Goal: Navigation & Orientation: Find specific page/section

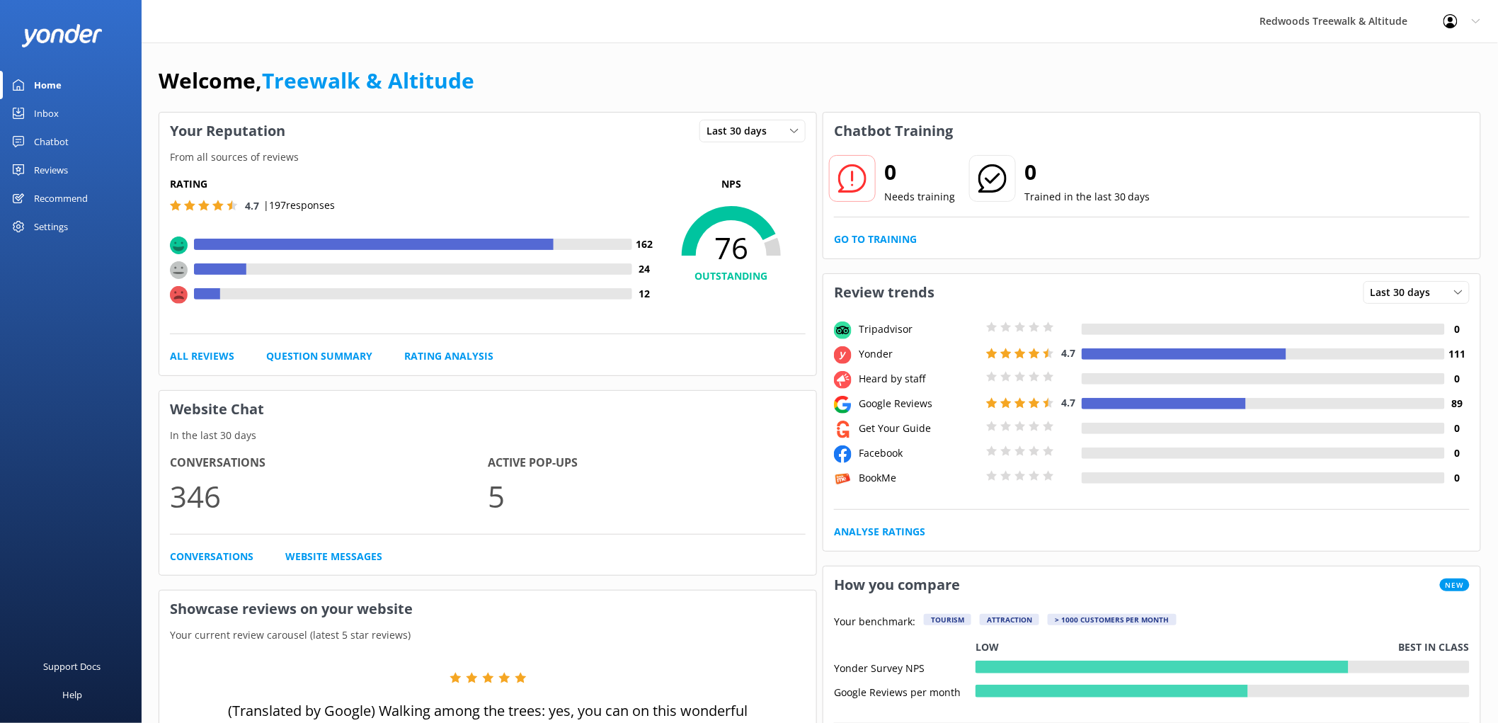
click at [105, 172] on link "Reviews" at bounding box center [71, 170] width 142 height 28
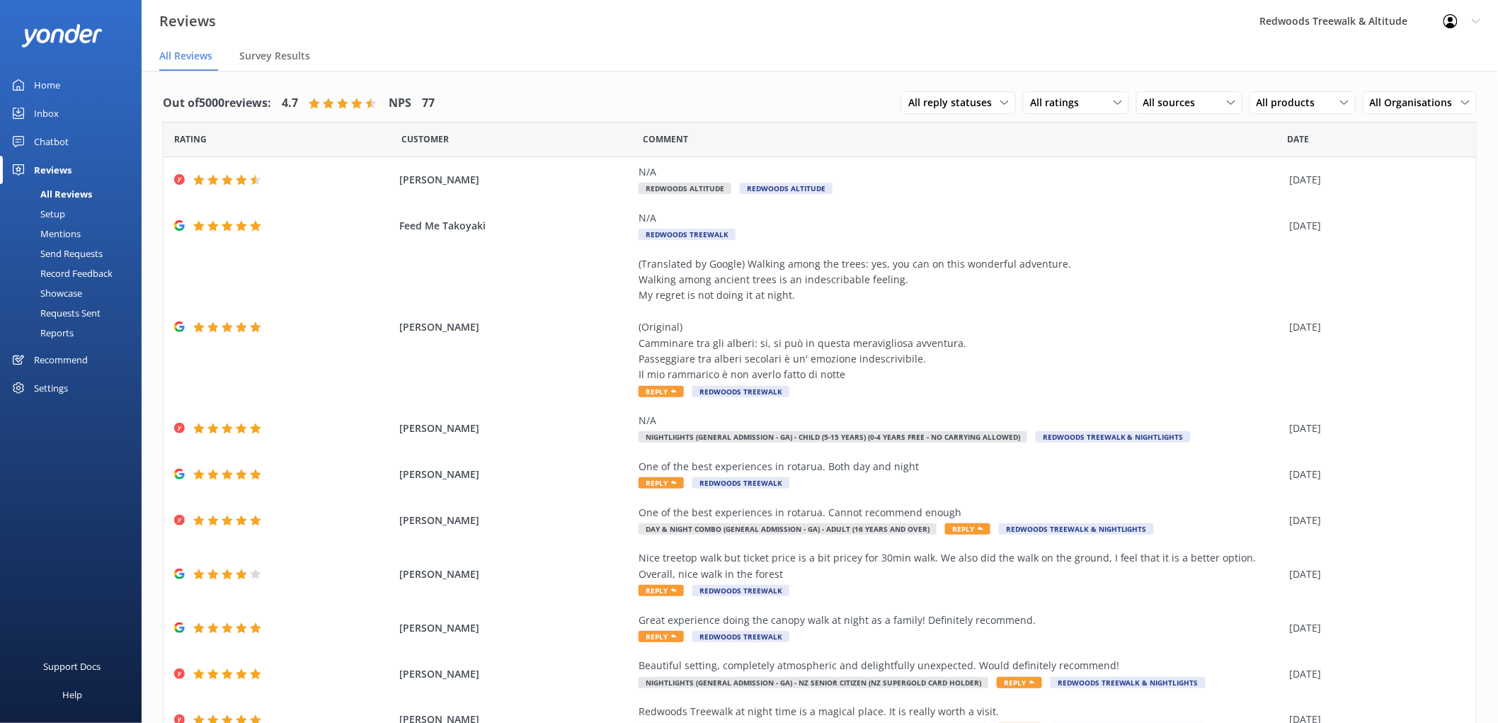
click at [65, 109] on link "Inbox" at bounding box center [71, 113] width 142 height 28
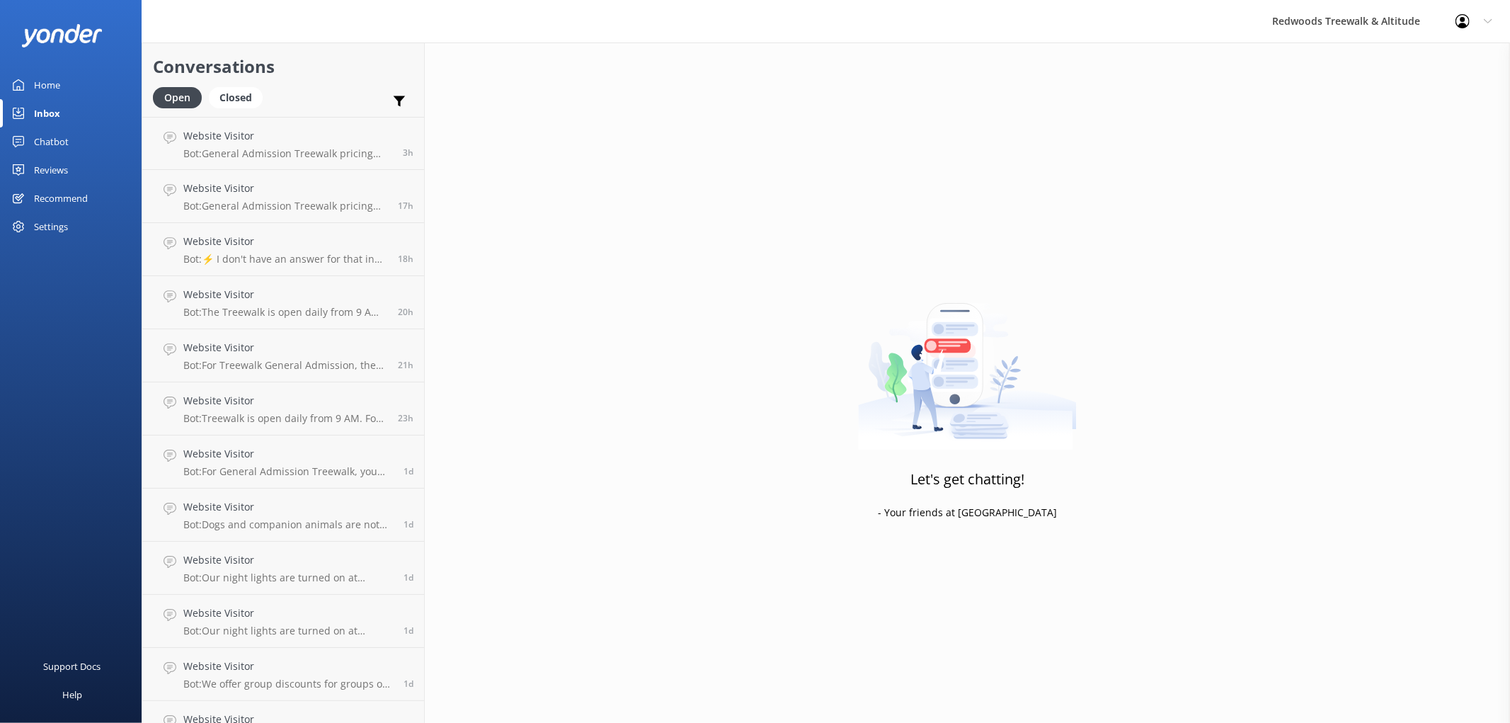
click at [59, 79] on div "Home" at bounding box center [47, 85] width 26 height 28
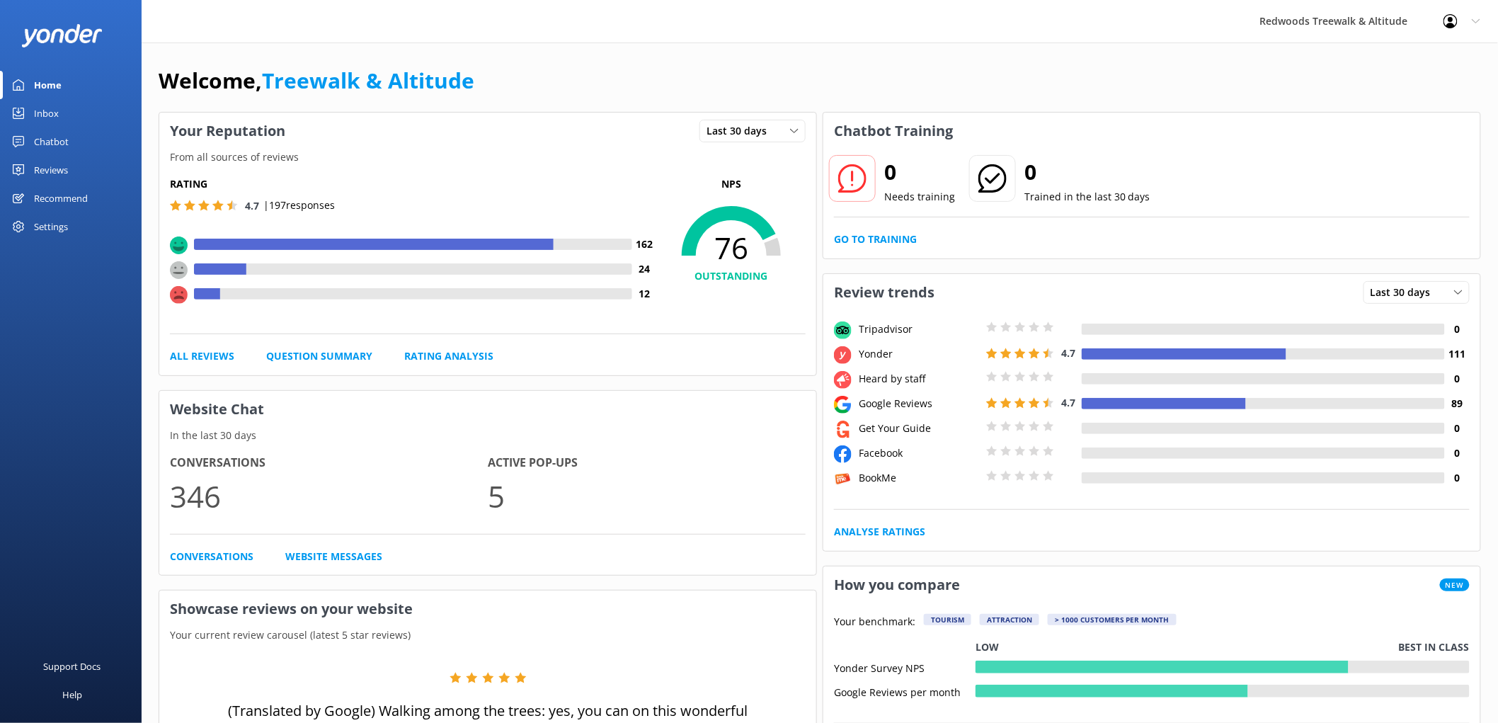
click at [96, 167] on link "Reviews" at bounding box center [71, 170] width 142 height 28
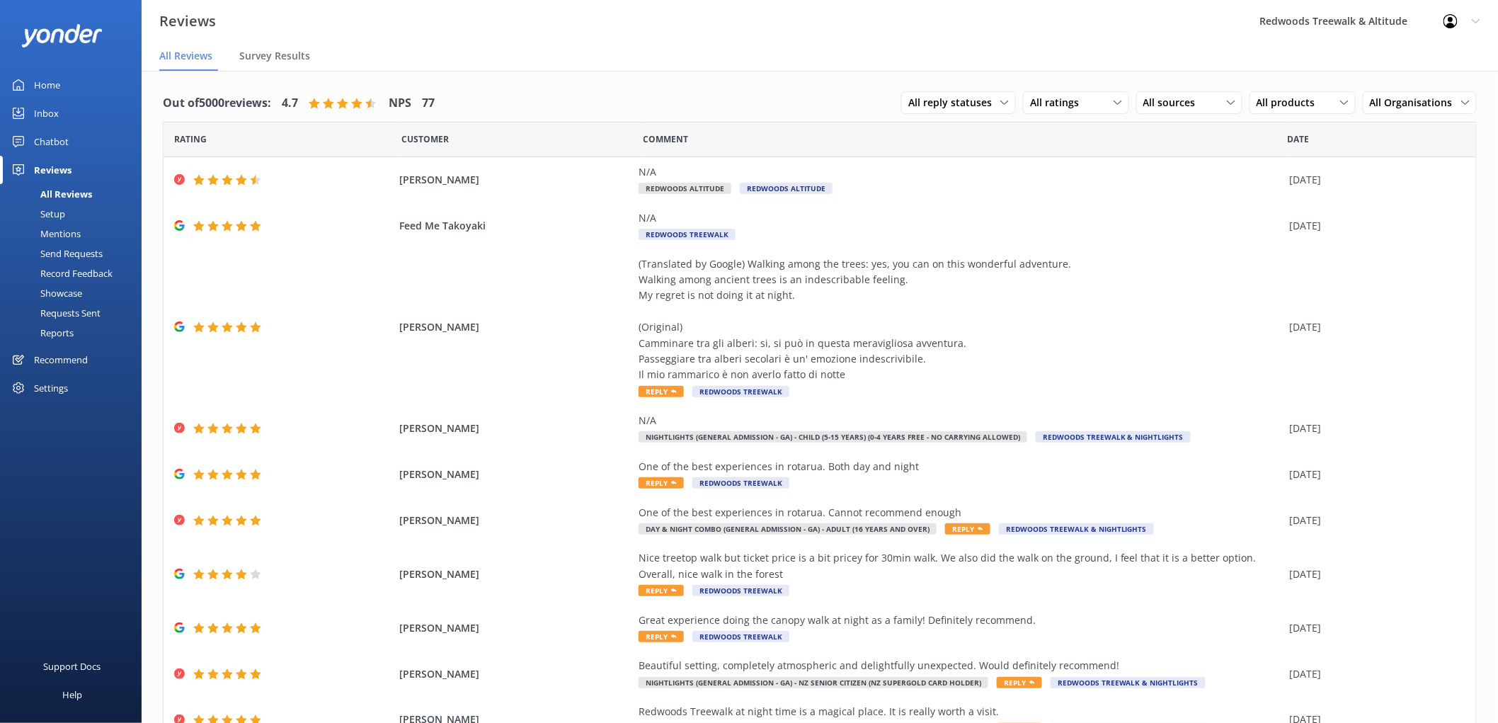
click at [76, 105] on link "Inbox" at bounding box center [71, 113] width 142 height 28
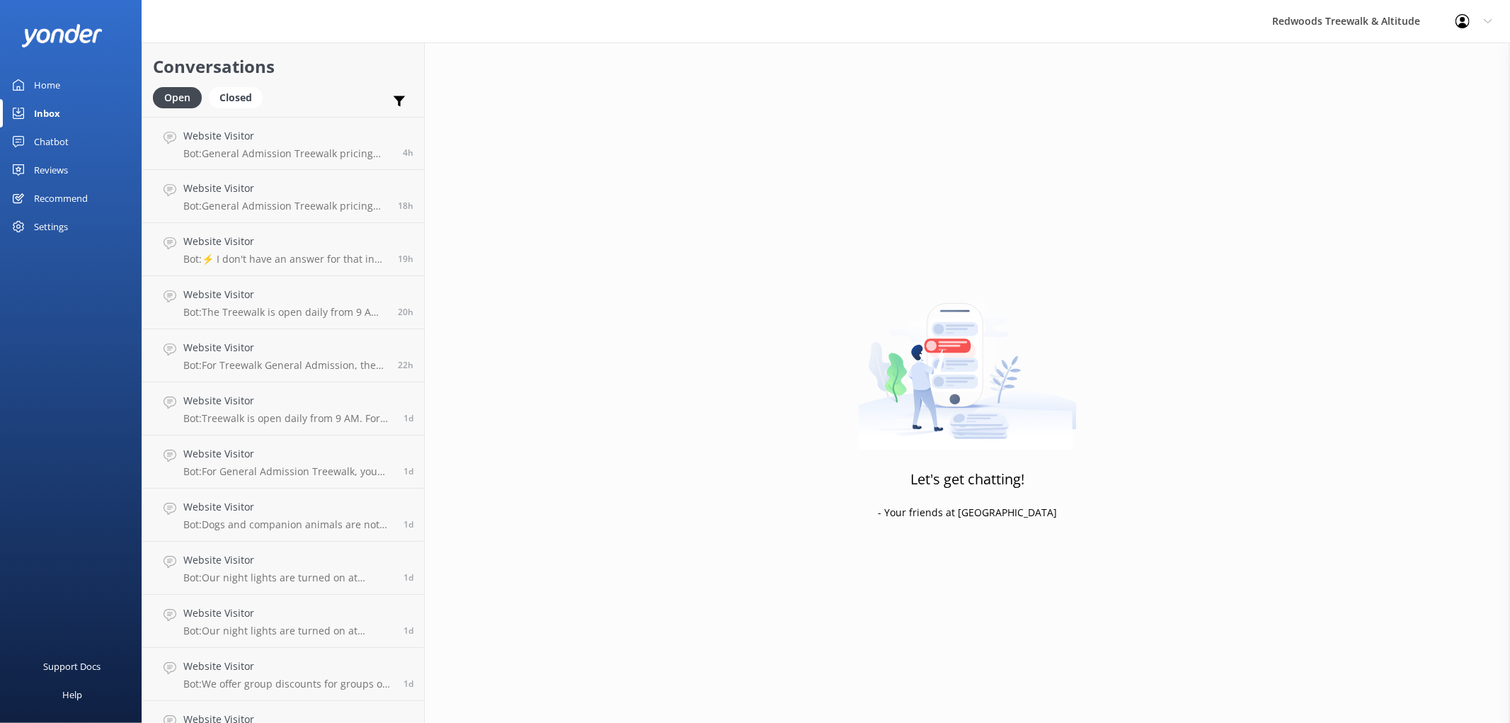
click at [64, 157] on div "Reviews" at bounding box center [51, 170] width 34 height 28
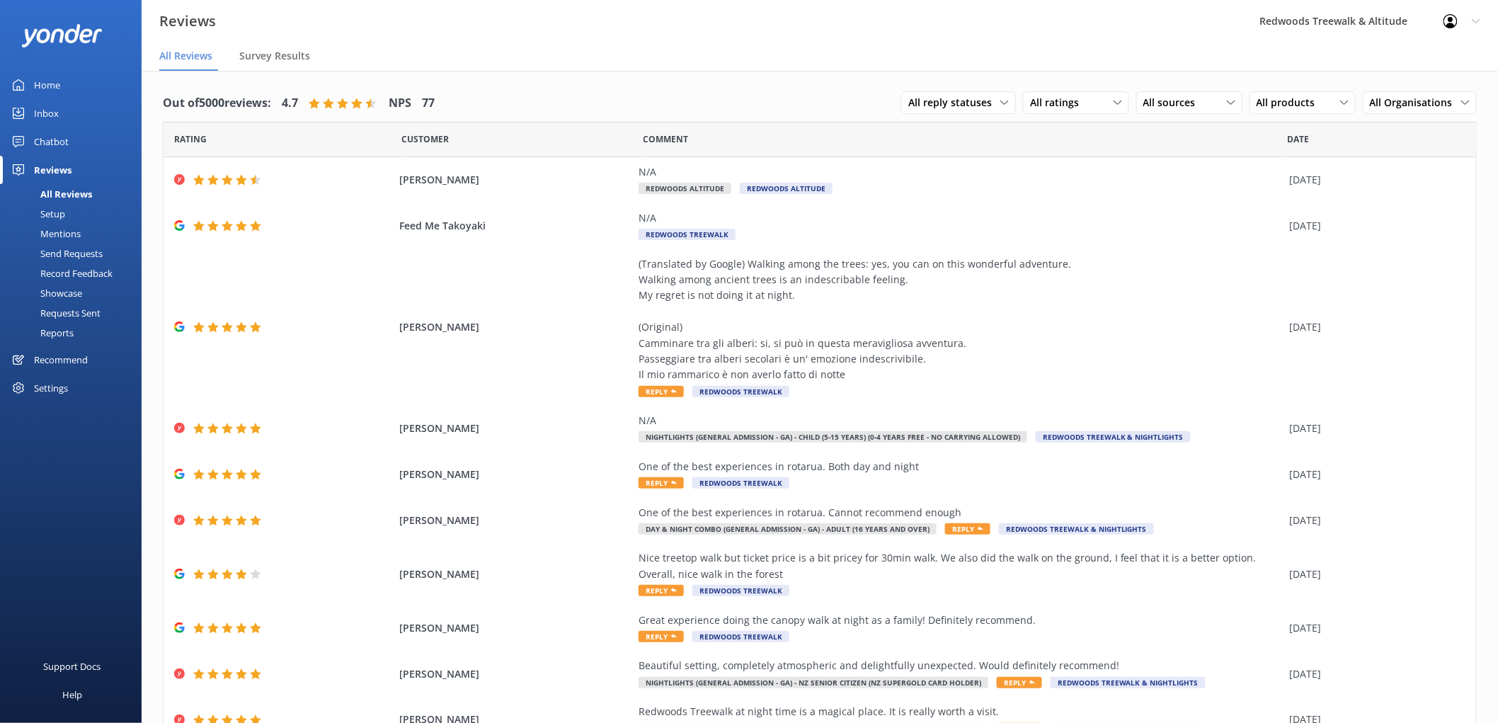
click at [64, 113] on link "Inbox" at bounding box center [71, 113] width 142 height 28
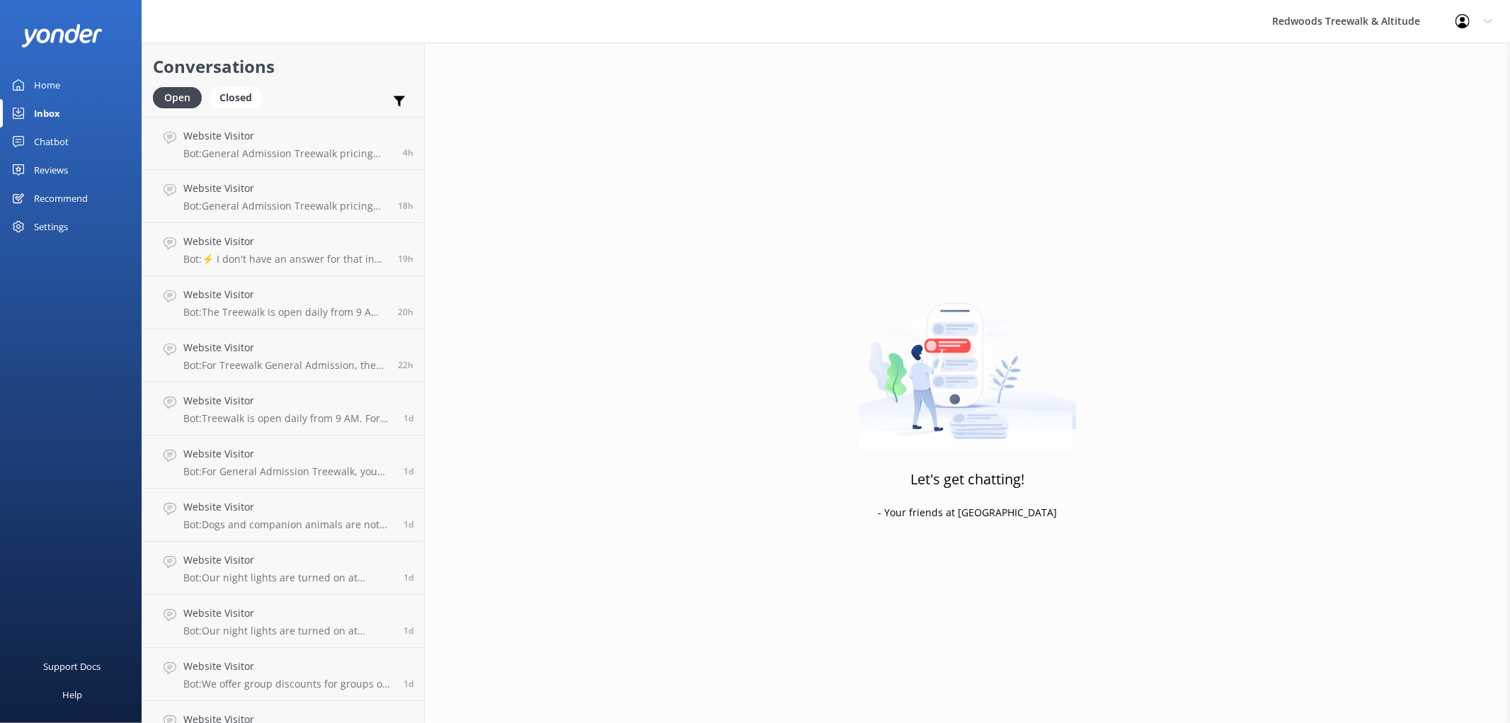
click at [86, 163] on link "Reviews" at bounding box center [71, 170] width 142 height 28
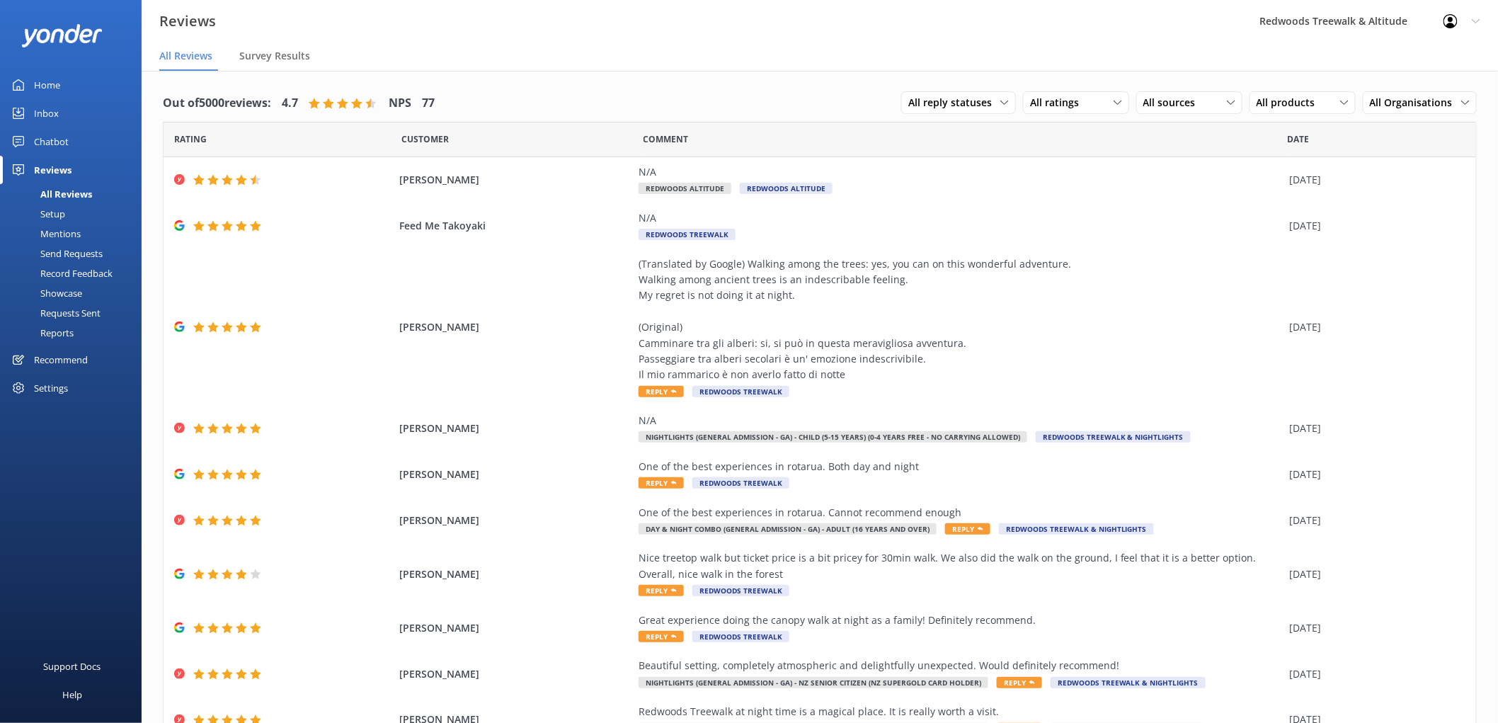
click at [53, 107] on div "Inbox" at bounding box center [46, 113] width 25 height 28
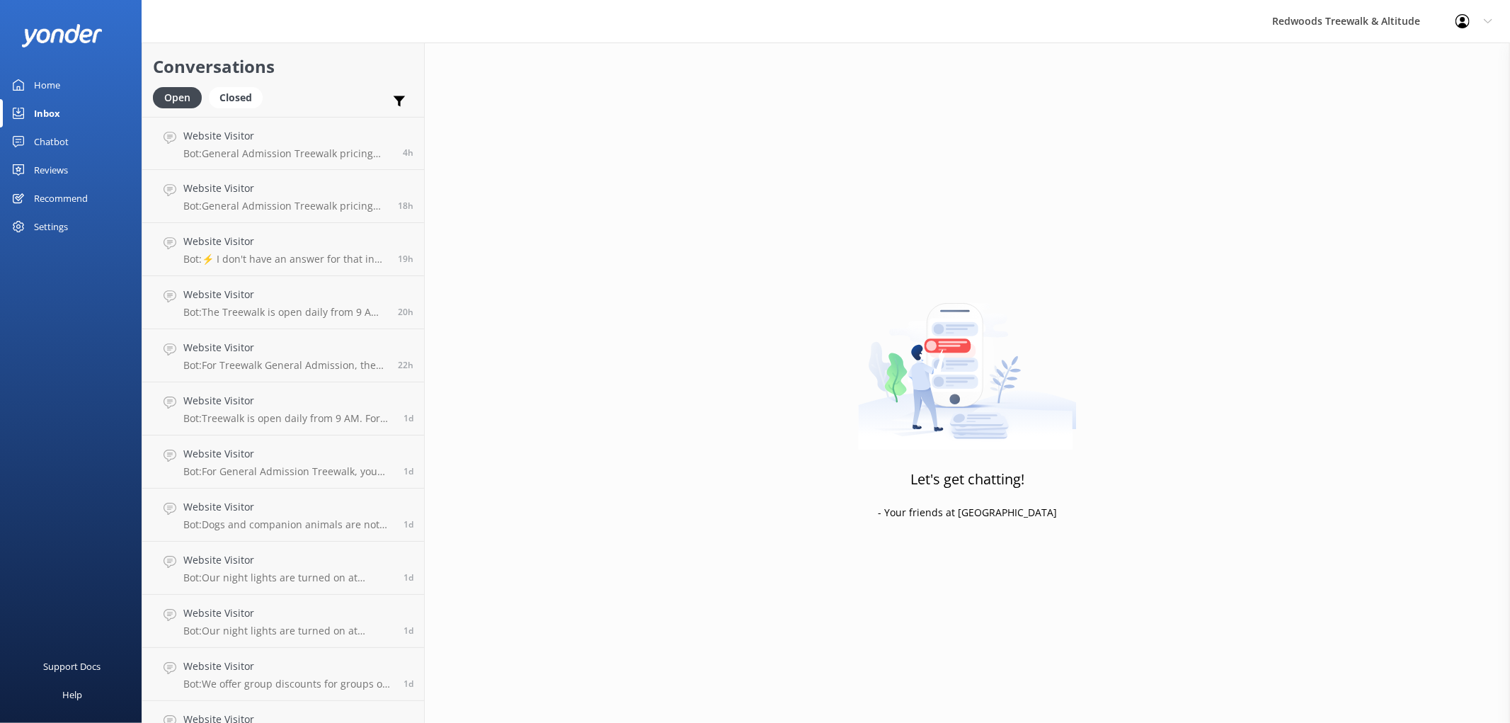
click at [93, 89] on link "Home" at bounding box center [71, 85] width 142 height 28
